Goal: Task Accomplishment & Management: Manage account settings

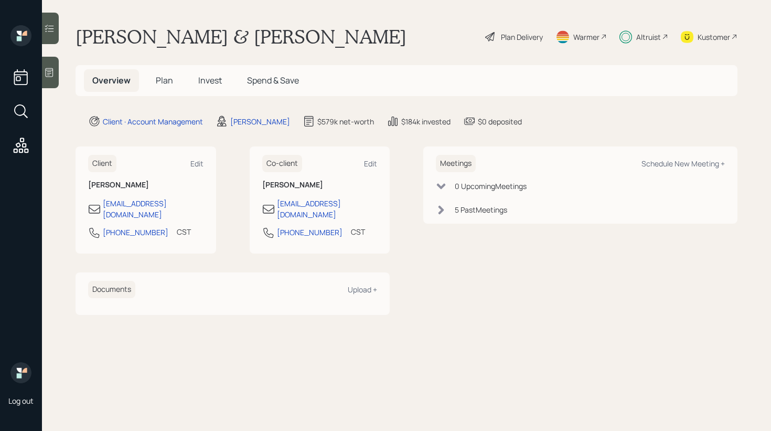
click at [199, 78] on span "Invest" at bounding box center [210, 80] width 24 height 12
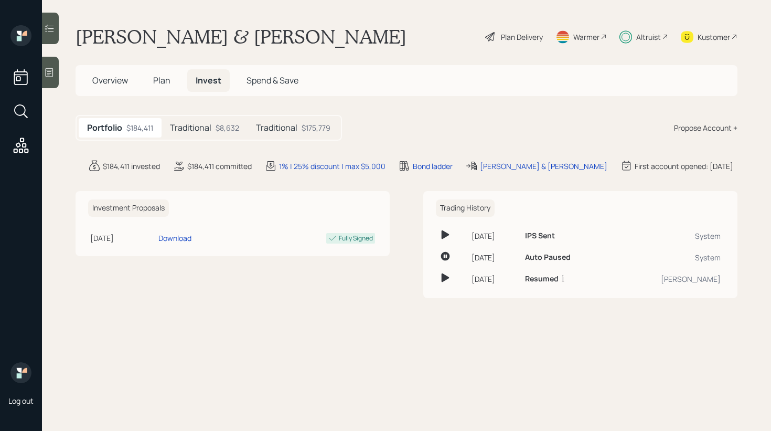
click at [201, 130] on h5 "Traditional" at bounding box center [190, 128] width 41 height 10
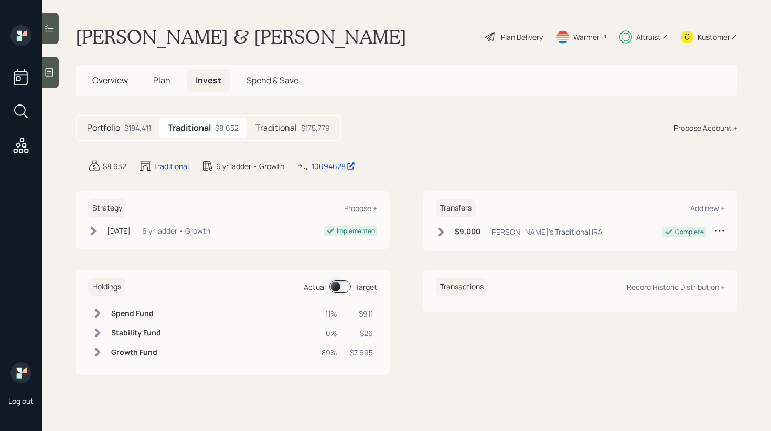
click at [258, 125] on h5 "Traditional" at bounding box center [275, 128] width 41 height 10
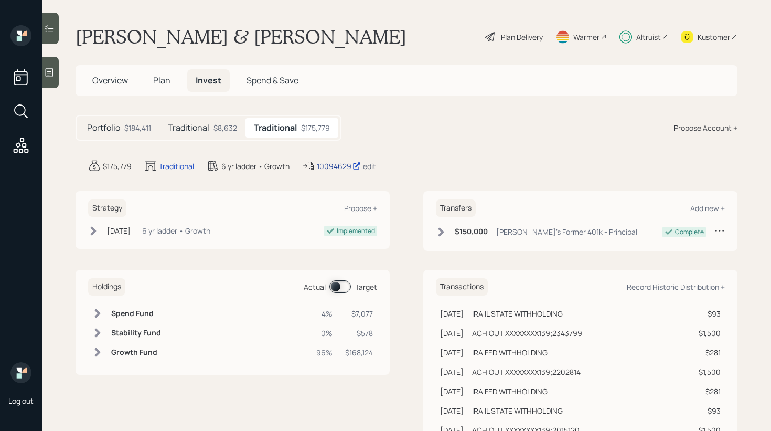
click at [340, 166] on div "10094629" at bounding box center [339, 165] width 44 height 11
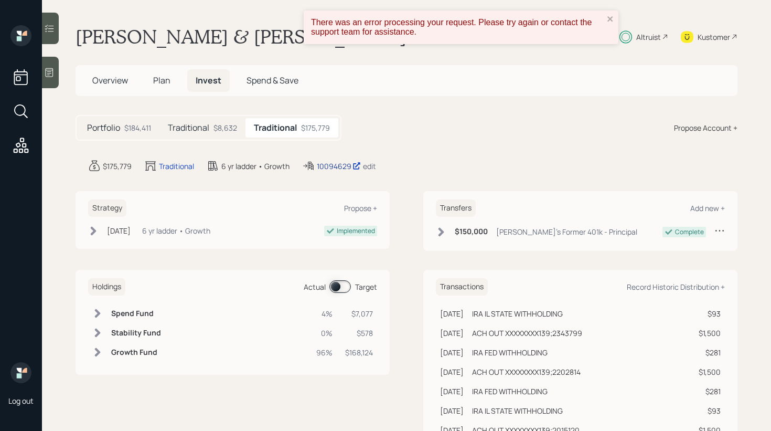
click at [329, 163] on div "10094629" at bounding box center [339, 165] width 44 height 11
click at [96, 229] on icon at bounding box center [93, 230] width 10 height 10
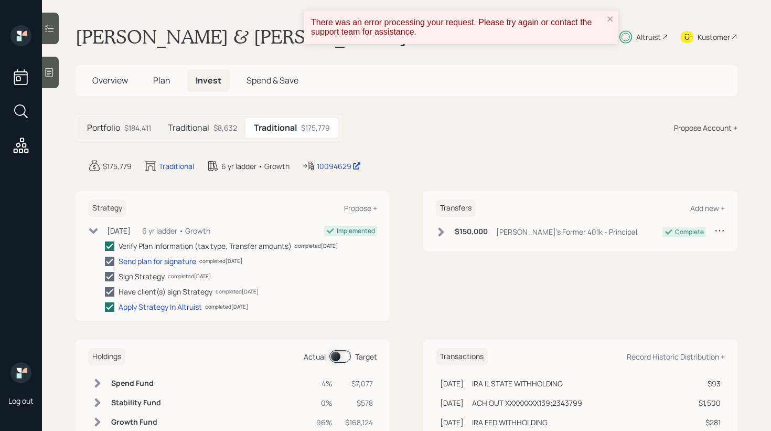
click at [200, 131] on h5 "Traditional" at bounding box center [188, 128] width 41 height 10
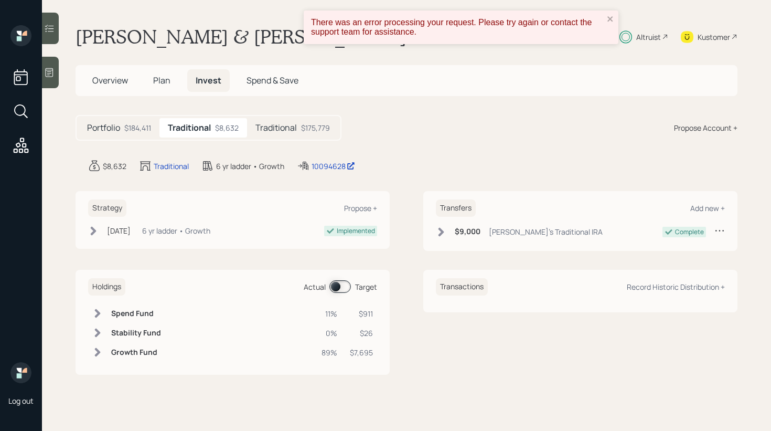
click at [343, 282] on span at bounding box center [339, 286] width 21 height 13
click at [294, 126] on h5 "Traditional" at bounding box center [275, 128] width 41 height 10
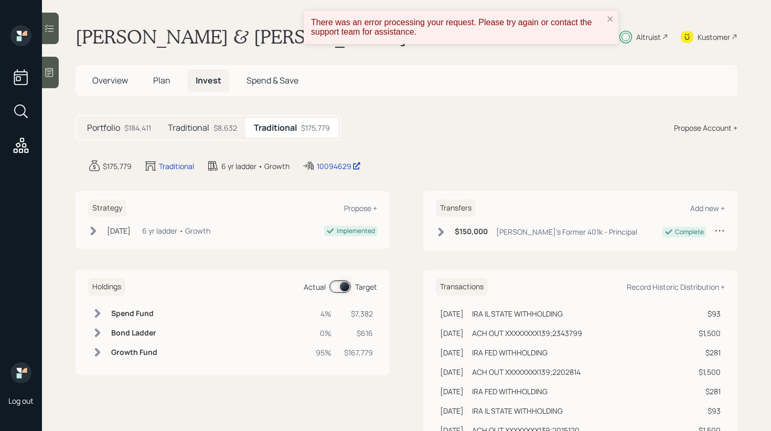
click at [162, 81] on span "Plan" at bounding box center [161, 80] width 17 height 12
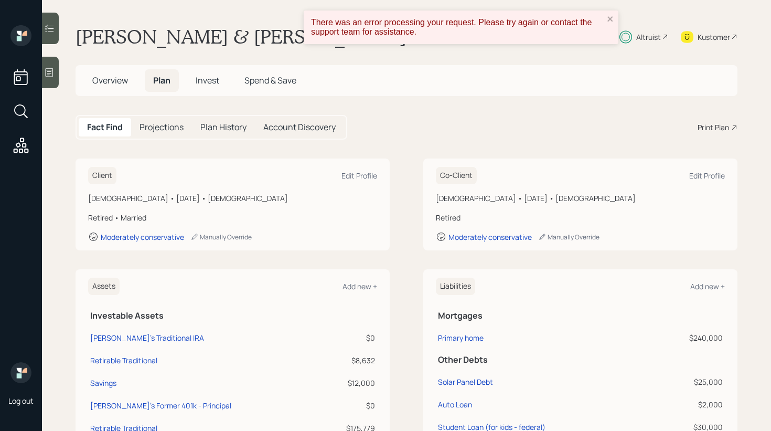
click at [55, 69] on div at bounding box center [50, 72] width 17 height 31
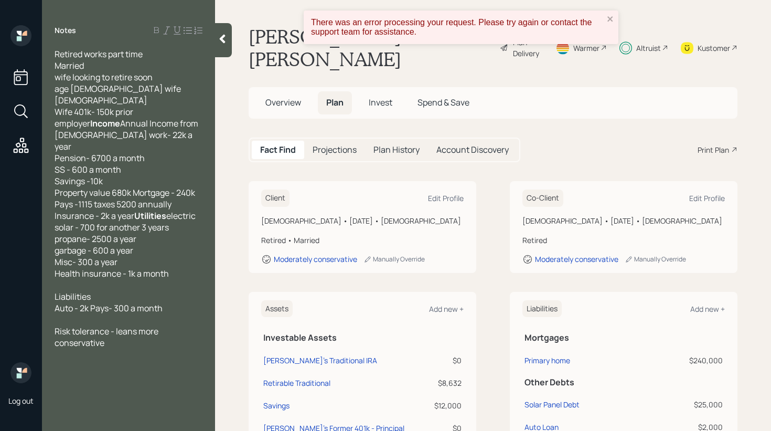
click at [232, 47] on div at bounding box center [223, 40] width 17 height 34
